Goal: Information Seeking & Learning: Find specific fact

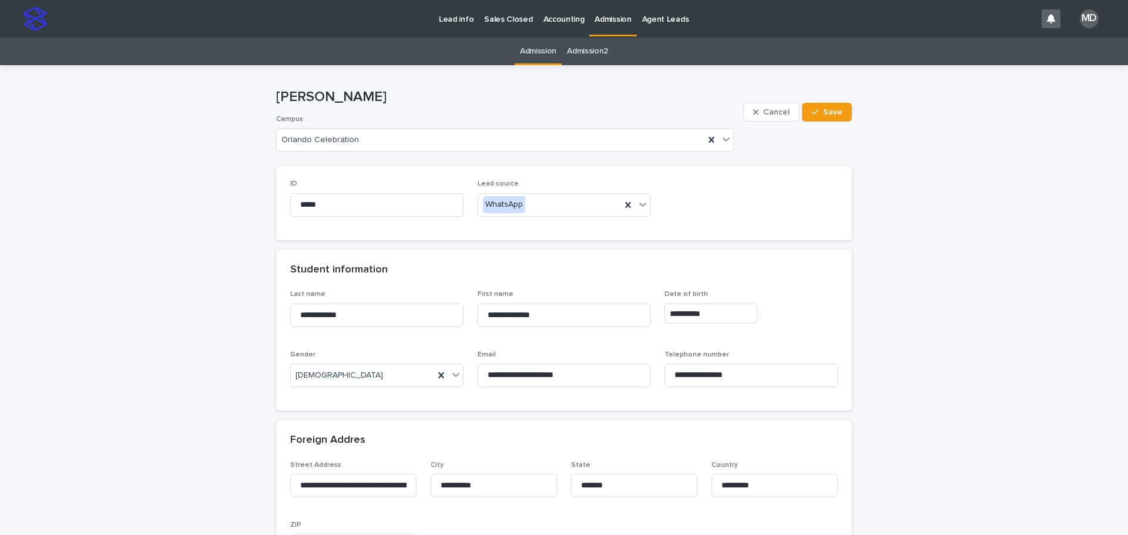
click at [607, 20] on p "Admission" at bounding box center [612, 12] width 36 height 25
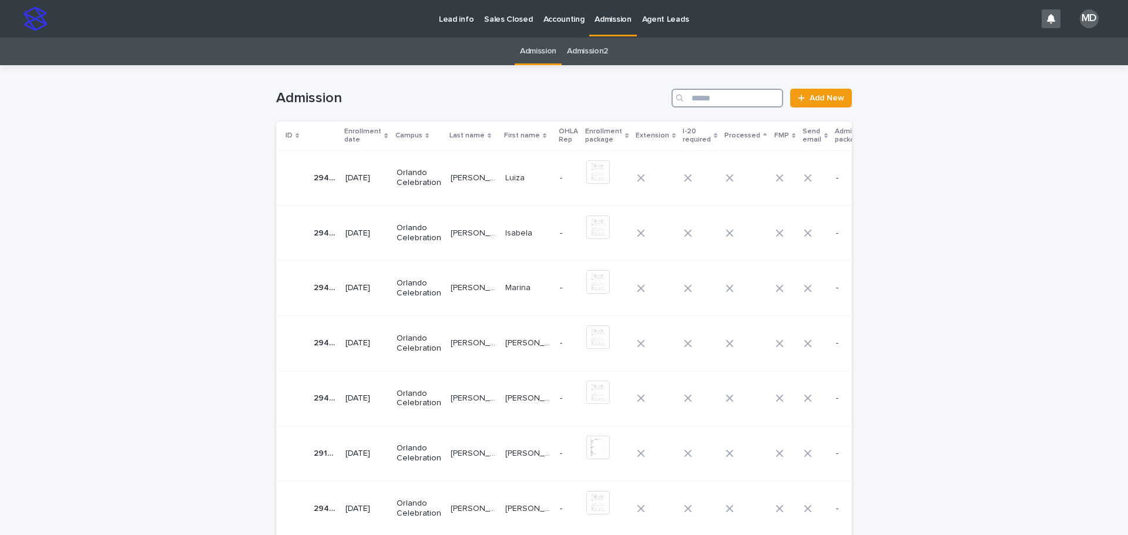
click at [710, 103] on input "Search" at bounding box center [727, 98] width 112 height 19
type input "*****"
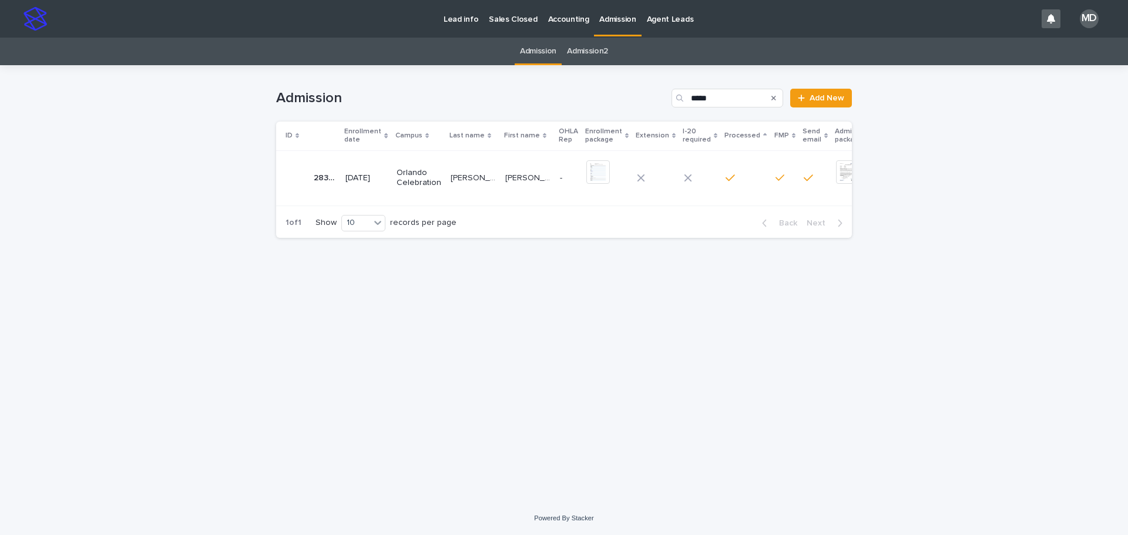
click at [455, 181] on p "[PERSON_NAME]" at bounding box center [475, 177] width 48 height 12
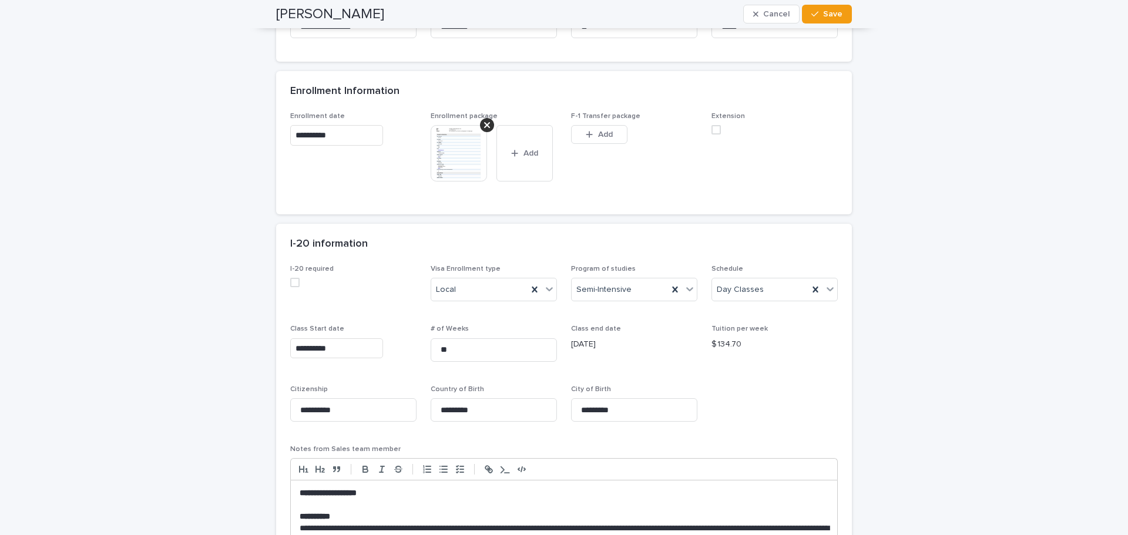
scroll to position [411, 0]
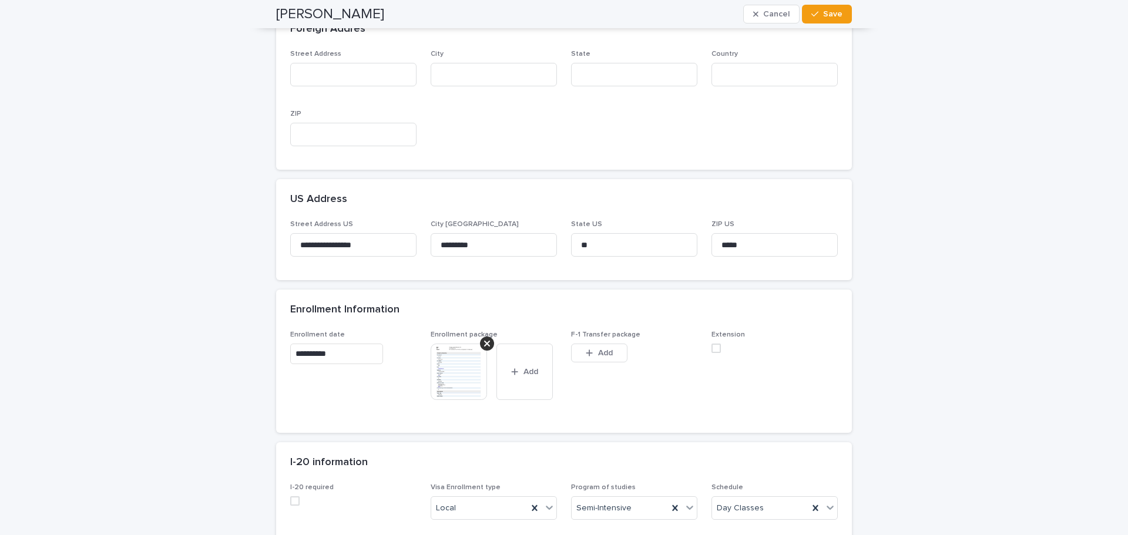
click at [445, 374] on img at bounding box center [459, 372] width 56 height 56
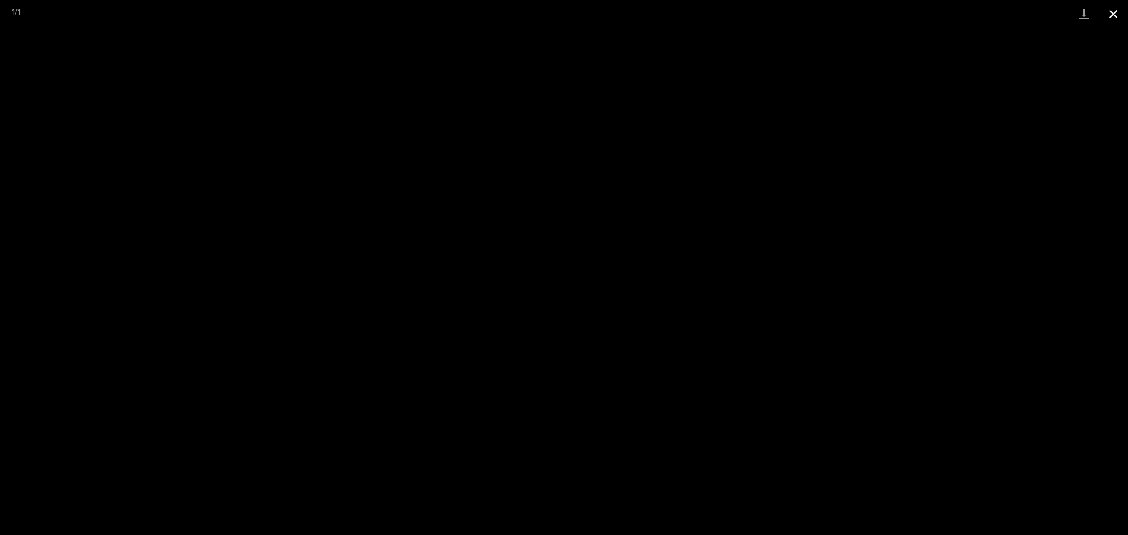
click at [1115, 9] on button "Close gallery" at bounding box center [1112, 14] width 29 height 28
